Goal: Information Seeking & Learning: Learn about a topic

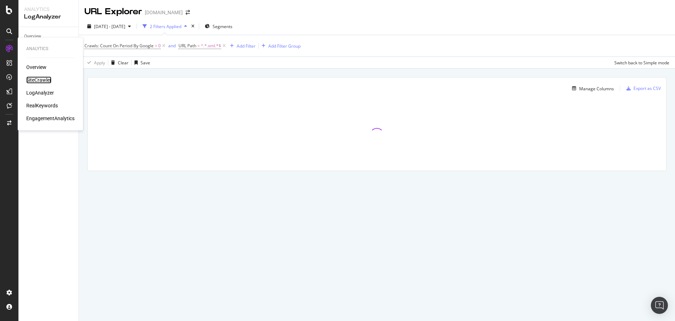
click at [45, 82] on div "SiteCrawler" at bounding box center [38, 79] width 25 height 7
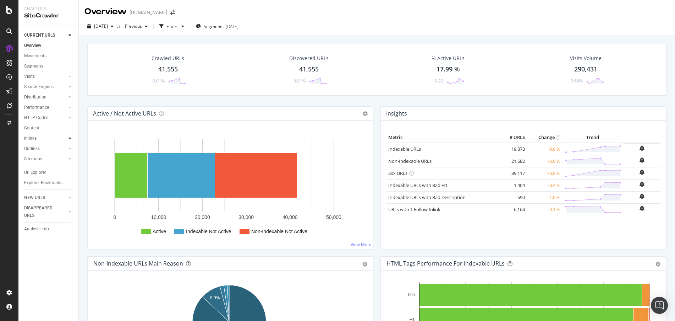
click at [72, 137] on div at bounding box center [69, 138] width 7 height 7
click at [50, 148] on link "Top Charts" at bounding box center [50, 148] width 46 height 7
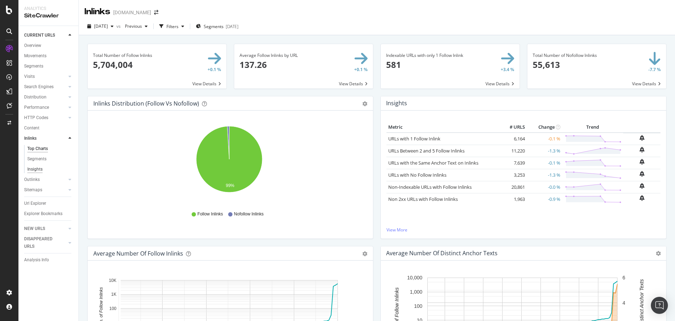
click at [41, 168] on div "Insights" at bounding box center [34, 168] width 15 height 7
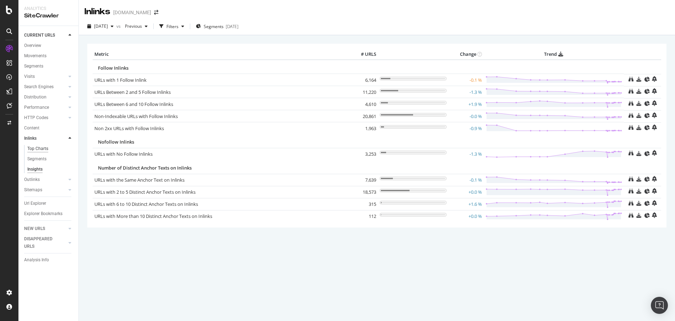
click at [39, 148] on div "Top Charts" at bounding box center [37, 148] width 21 height 7
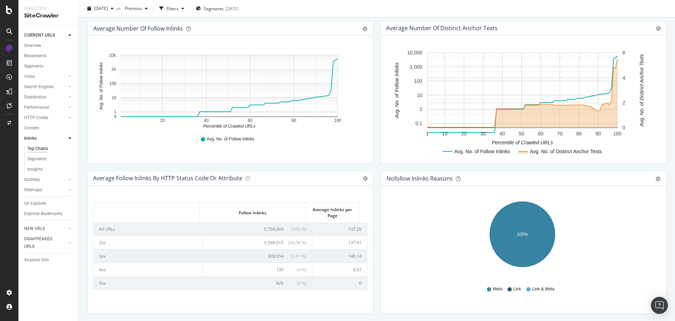
scroll to position [235, 0]
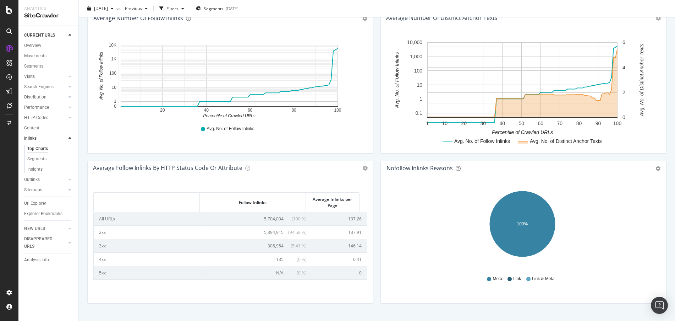
click at [103, 244] on td "3xx" at bounding box center [148, 245] width 109 height 13
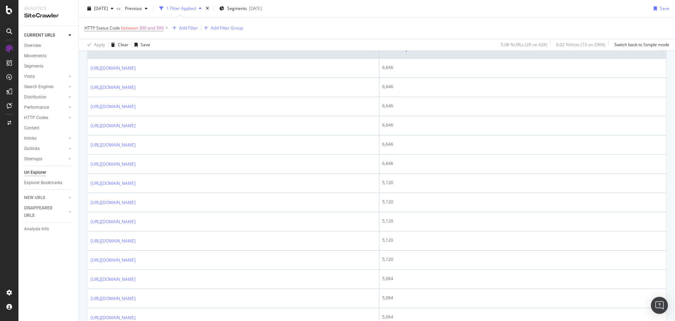
scroll to position [87, 0]
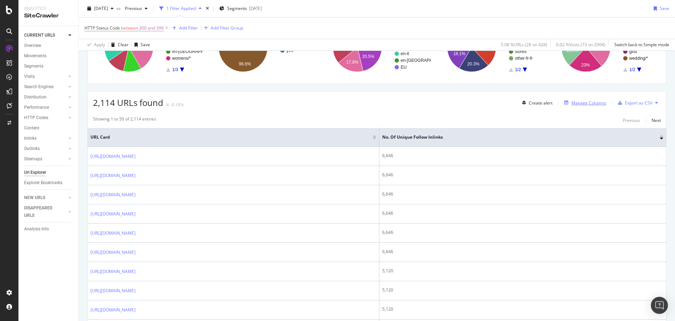
click at [589, 104] on div "Manage Columns" at bounding box center [589, 103] width 35 height 6
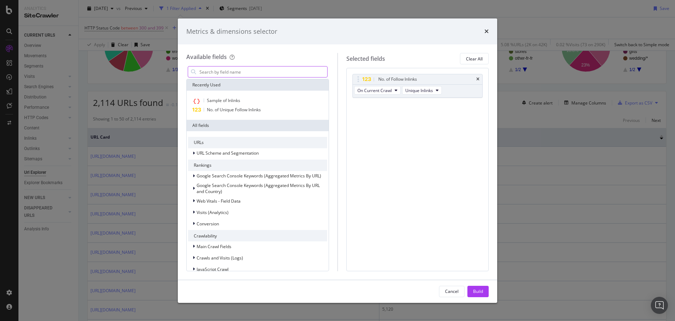
click at [231, 73] on input "modal" at bounding box center [263, 71] width 129 height 11
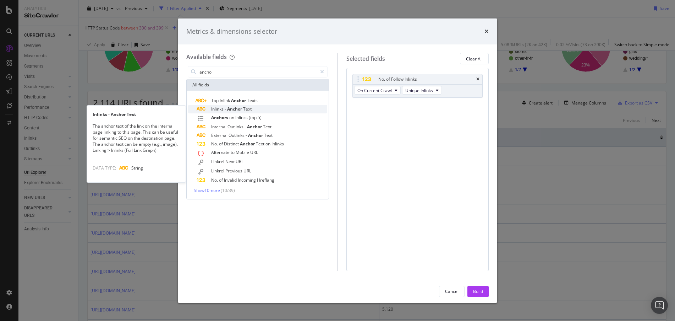
type input "ancho"
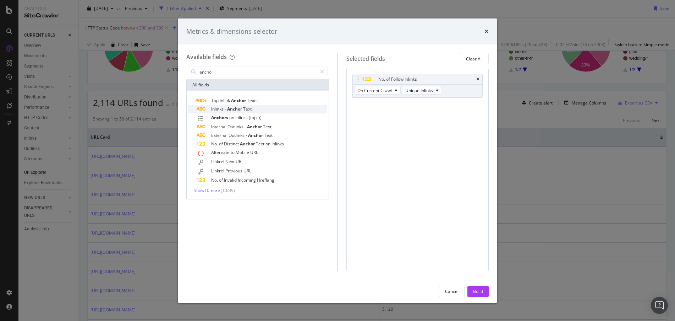
click at [270, 107] on div "Inlinks - Anchor Text" at bounding box center [262, 109] width 131 height 9
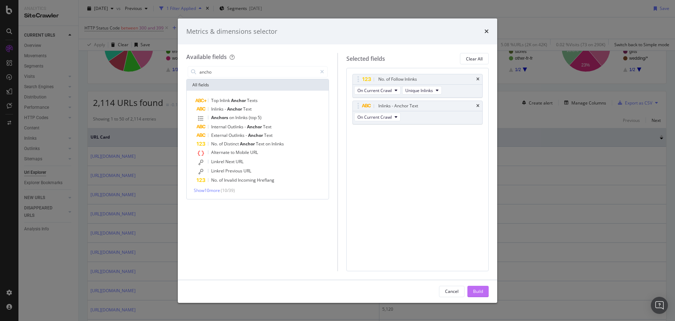
click at [479, 286] on div "Build" at bounding box center [478, 291] width 10 height 11
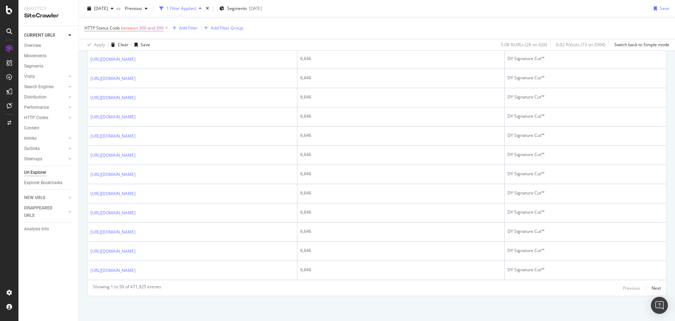
scroll to position [81, 0]
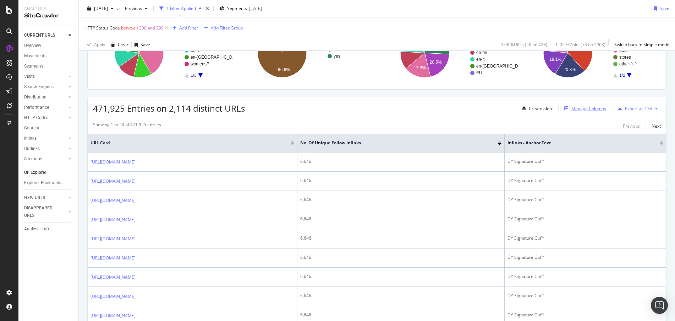
click at [590, 110] on div "Manage Columns" at bounding box center [589, 108] width 35 height 6
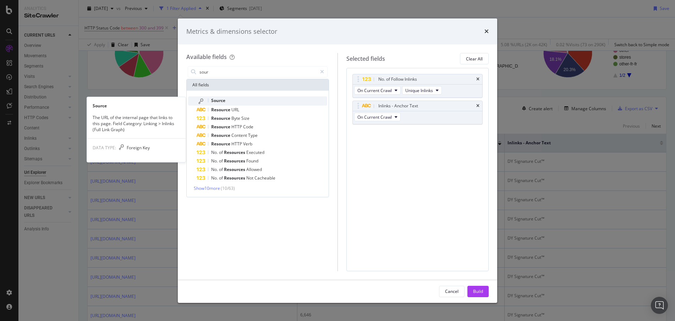
type input "sour"
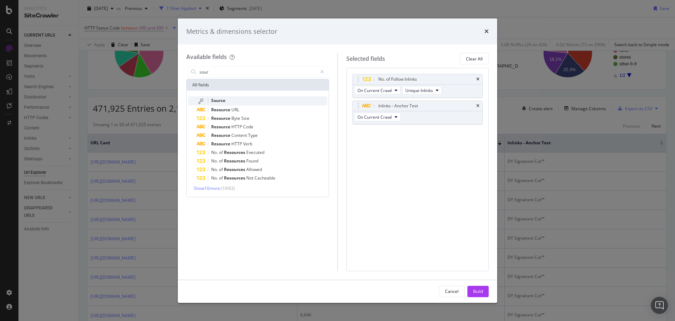
click at [241, 99] on div "Source" at bounding box center [262, 100] width 131 height 9
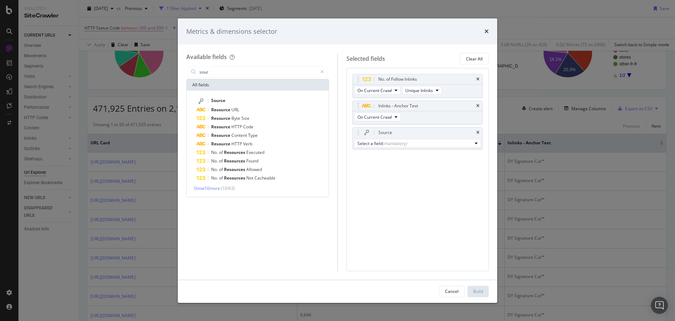
click at [451, 247] on div "No. of Follow Inlinks On Current Crawl Unique Inlinks Inlinks - Anchor Text On …" at bounding box center [418, 169] width 143 height 203
click at [383, 143] on div "(mandatory)" at bounding box center [395, 143] width 24 height 6
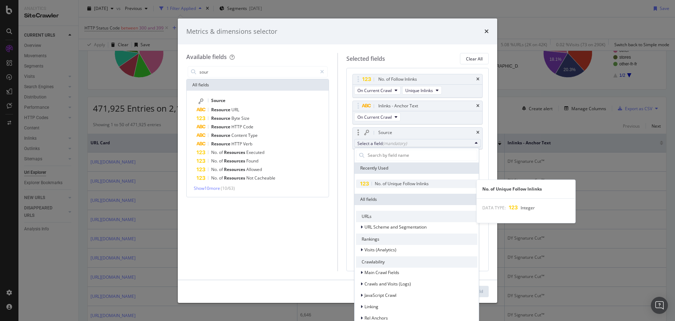
click at [389, 185] on span "No. of Unique Follow Inlinks" at bounding box center [402, 183] width 54 height 6
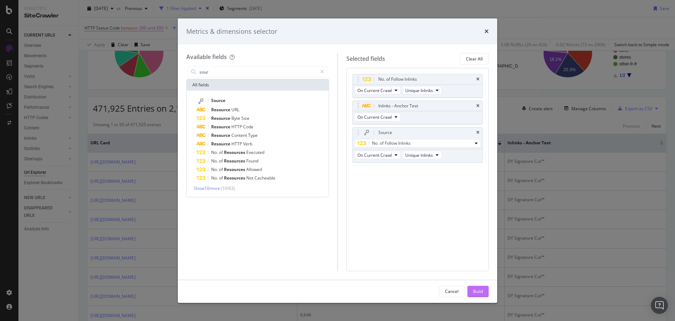
click at [475, 291] on div "Build" at bounding box center [478, 291] width 10 height 6
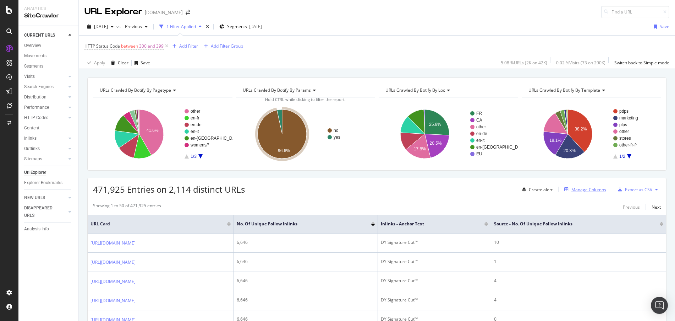
click at [573, 189] on div "Manage Columns" at bounding box center [589, 189] width 35 height 6
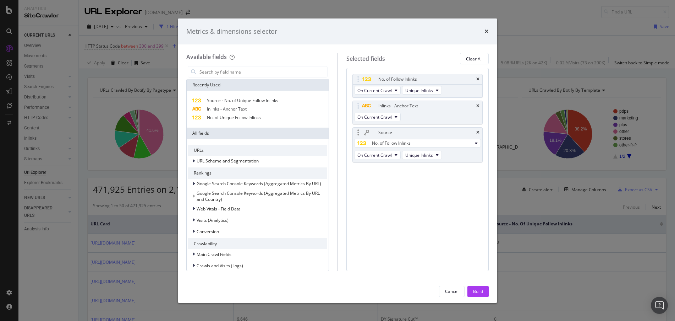
click at [475, 129] on div "Source" at bounding box center [418, 132] width 130 height 10
click at [478, 131] on icon "times" at bounding box center [477, 132] width 3 height 4
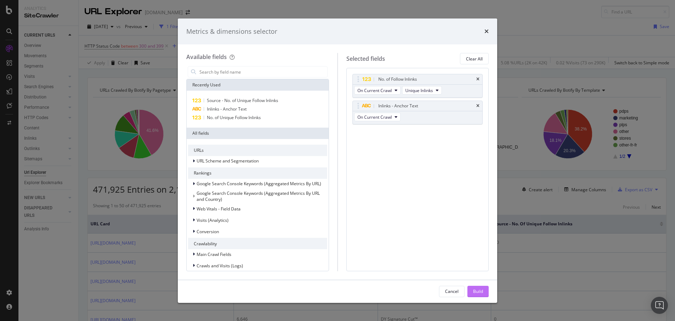
click at [481, 290] on div "Build" at bounding box center [478, 291] width 10 height 6
